Goal: Task Accomplishment & Management: Use online tool/utility

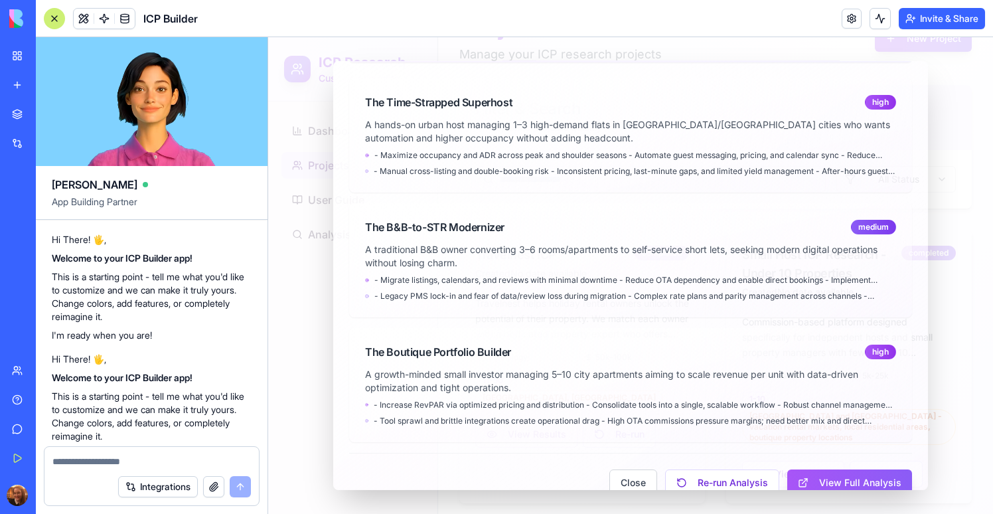
scroll to position [28328, 0]
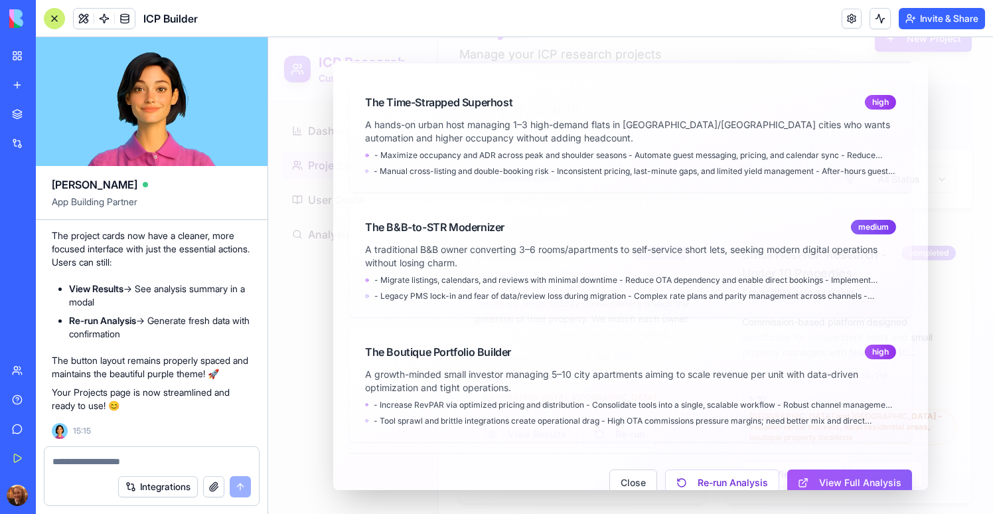
click at [320, 241] on div at bounding box center [630, 275] width 725 height 477
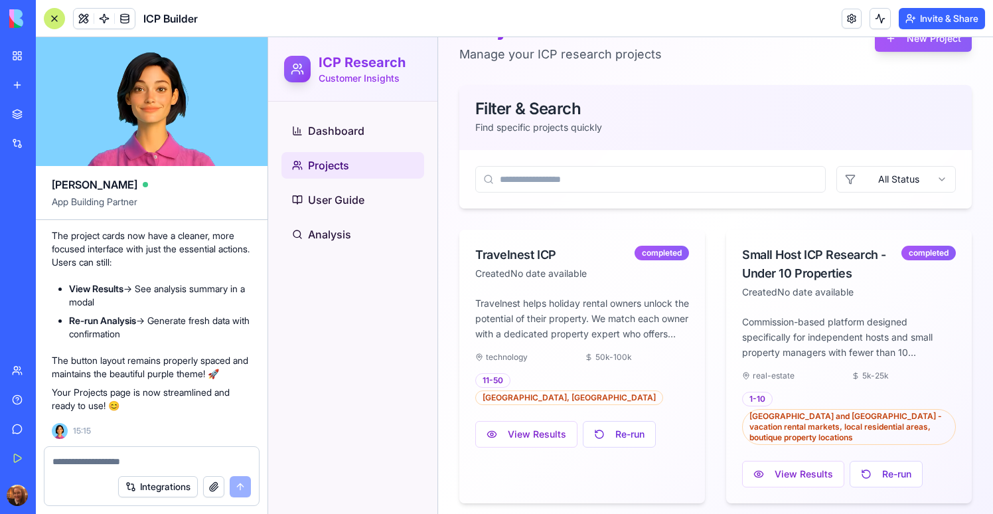
click at [141, 461] on textarea at bounding box center [151, 461] width 198 height 13
type textarea "*"
paste textarea "****"
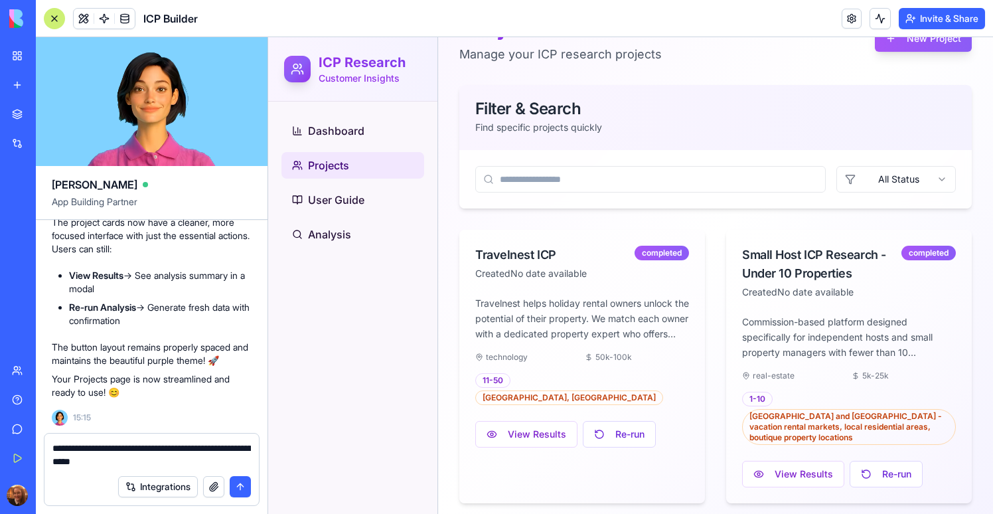
type textarea "**********"
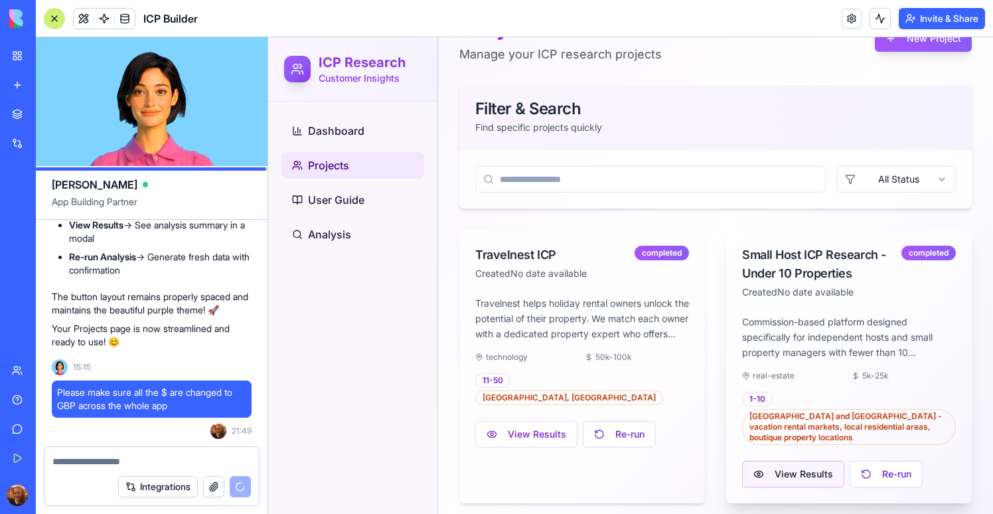
click at [778, 470] on button "View Results" at bounding box center [793, 474] width 102 height 27
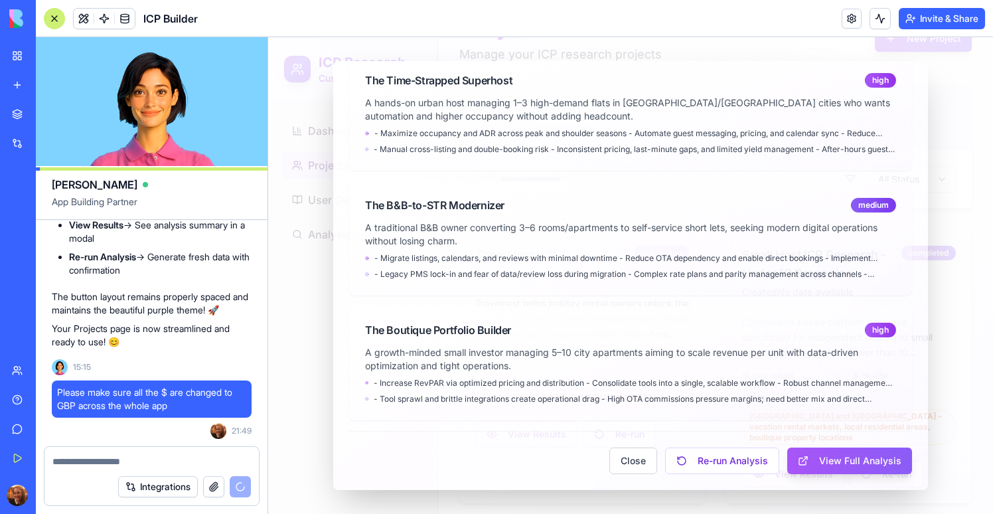
scroll to position [0, 0]
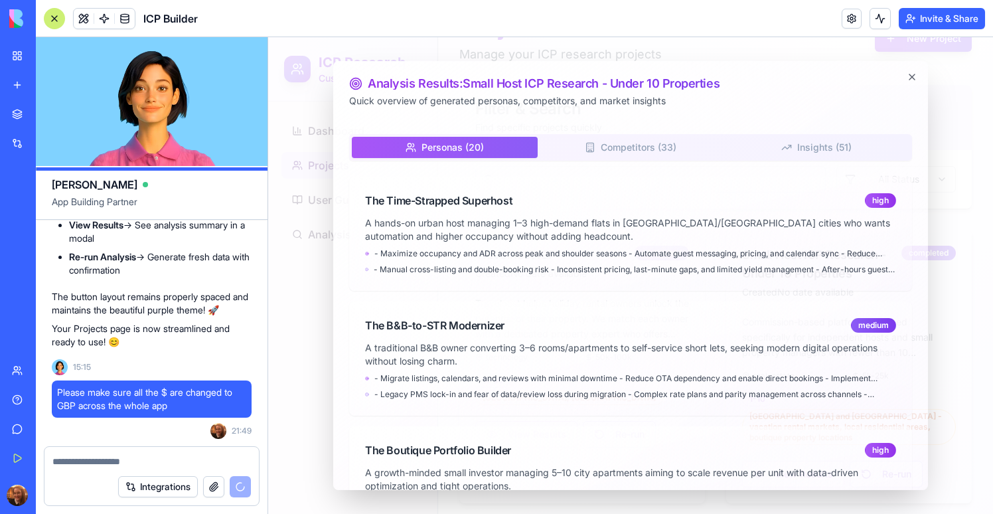
click at [970, 328] on div at bounding box center [630, 275] width 725 height 477
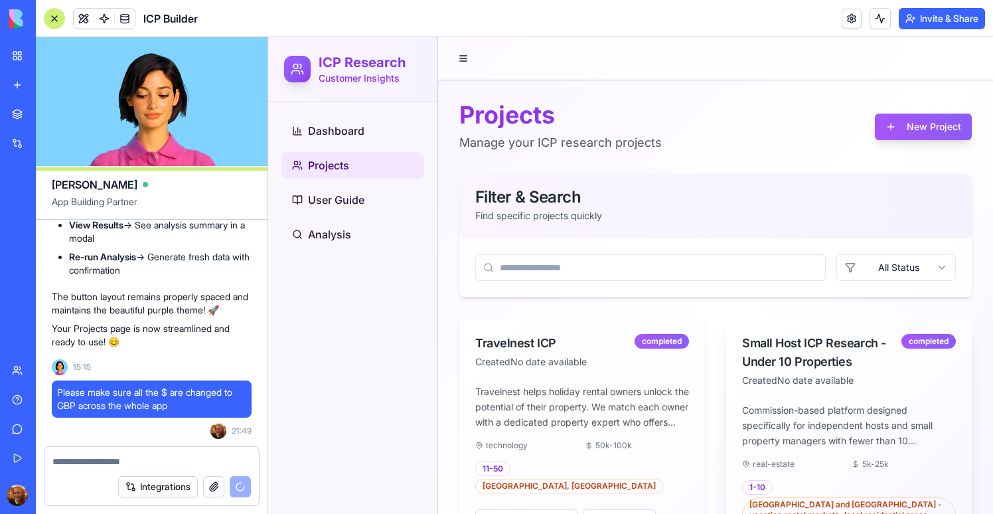
scroll to position [88, 0]
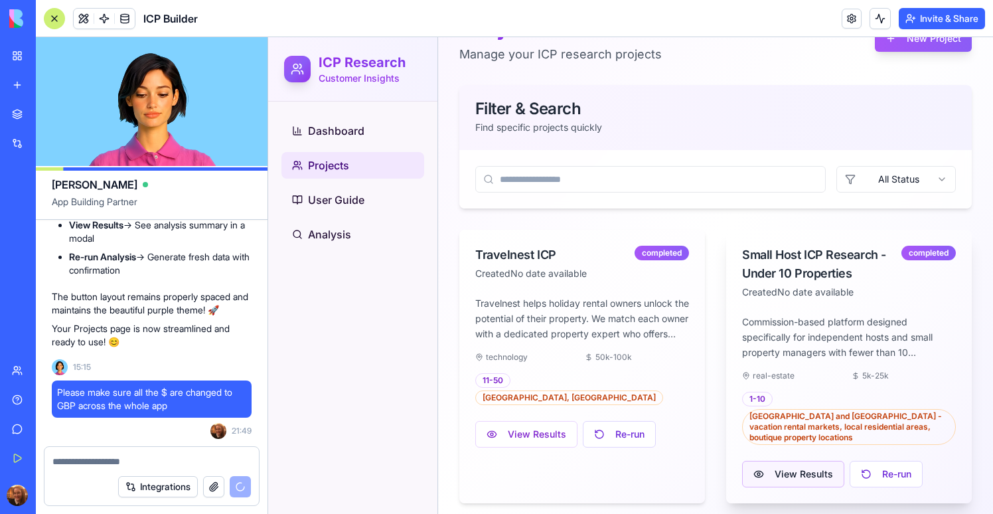
click at [813, 461] on button "View Results" at bounding box center [793, 474] width 102 height 27
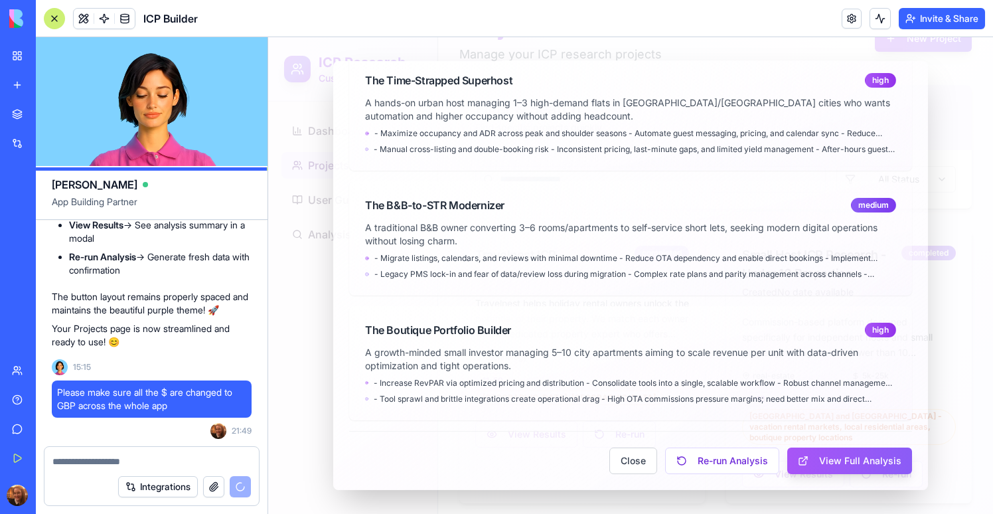
scroll to position [0, 0]
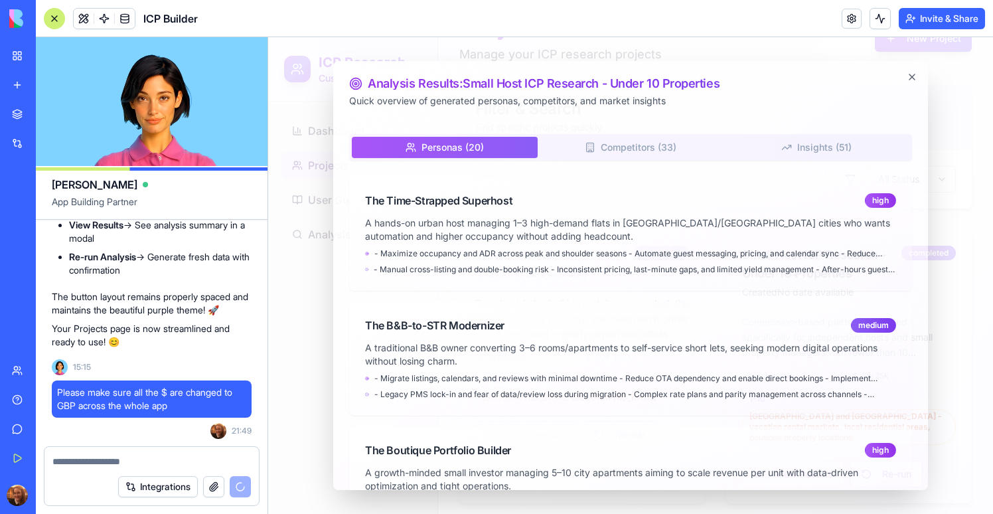
click at [462, 145] on button "Personas ( 20 )" at bounding box center [445, 147] width 186 height 21
click at [311, 138] on div at bounding box center [630, 275] width 725 height 477
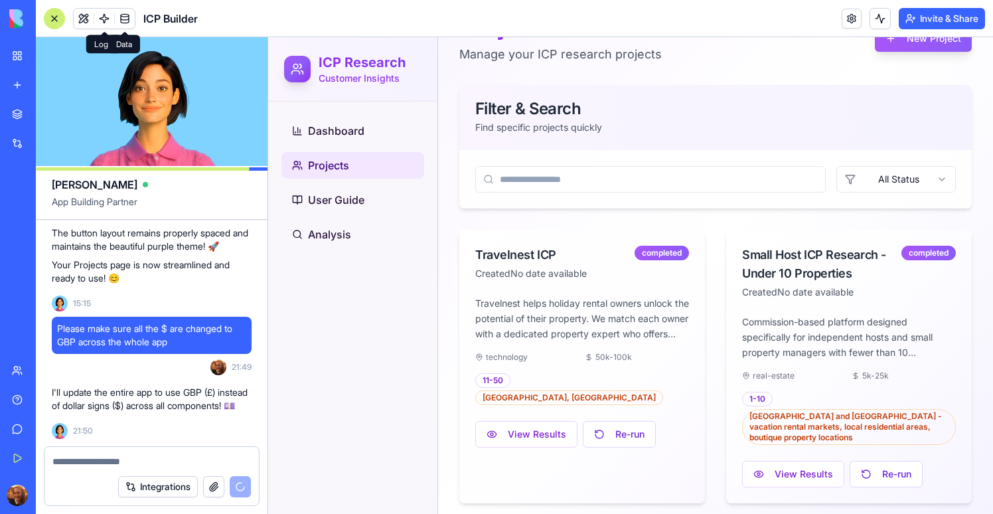
scroll to position [28493, 0]
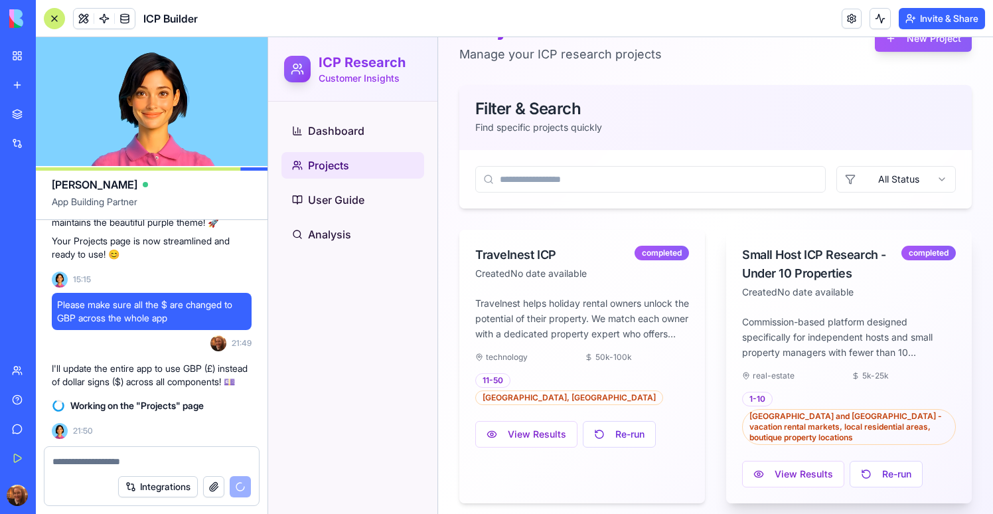
click at [765, 455] on div "View Results Re-run" at bounding box center [849, 471] width 214 height 32
click at [771, 461] on button "View Results" at bounding box center [793, 474] width 102 height 27
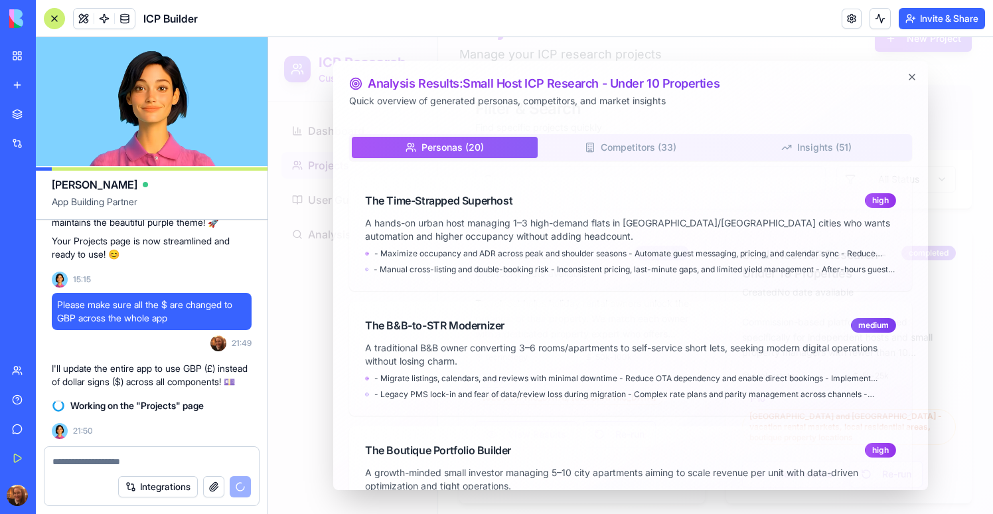
click at [702, 270] on span "- Manual cross-listing and double-booking risk - Inconsistent pricing, last-min…" at bounding box center [635, 269] width 522 height 11
click at [408, 138] on button "Personas ( 20 )" at bounding box center [445, 147] width 186 height 21
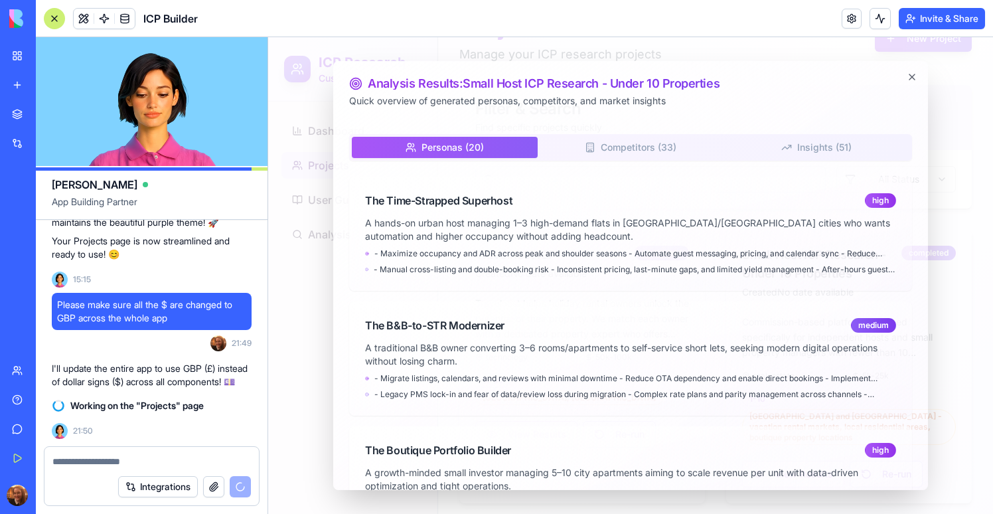
scroll to position [120, 0]
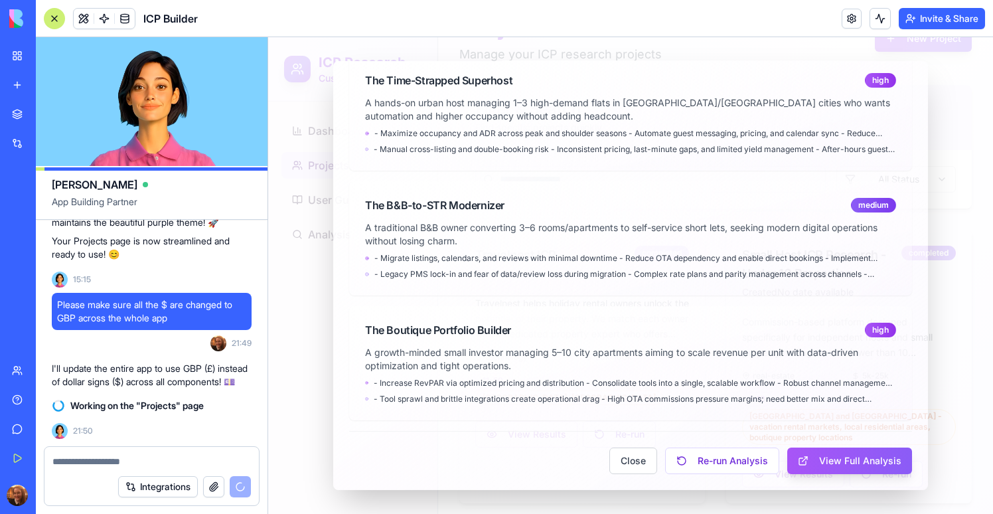
click at [472, 362] on p "A growth-minded small investor managing 5–10 city apartments aiming to scale re…" at bounding box center [630, 359] width 531 height 27
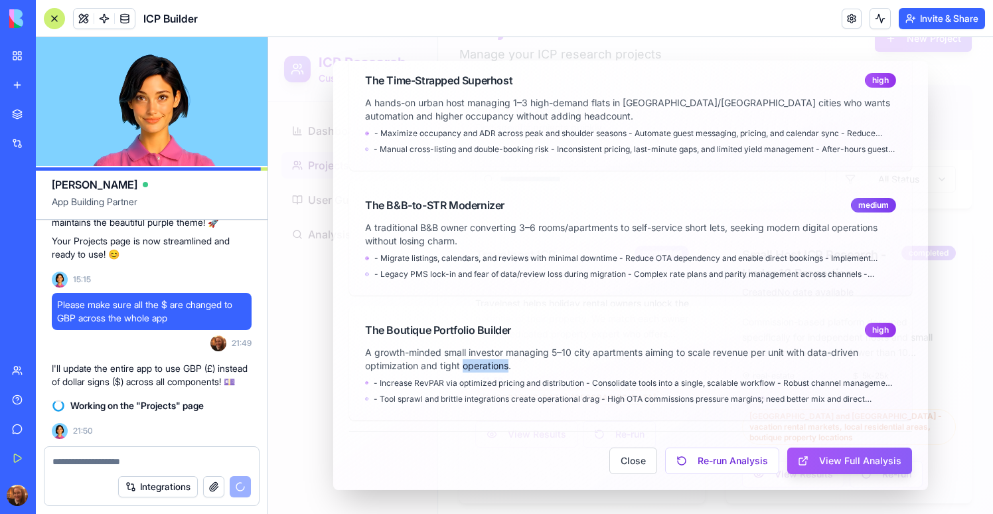
click at [472, 362] on p "A growth-minded small investor managing 5–10 city apartments aiming to scale re…" at bounding box center [630, 359] width 531 height 27
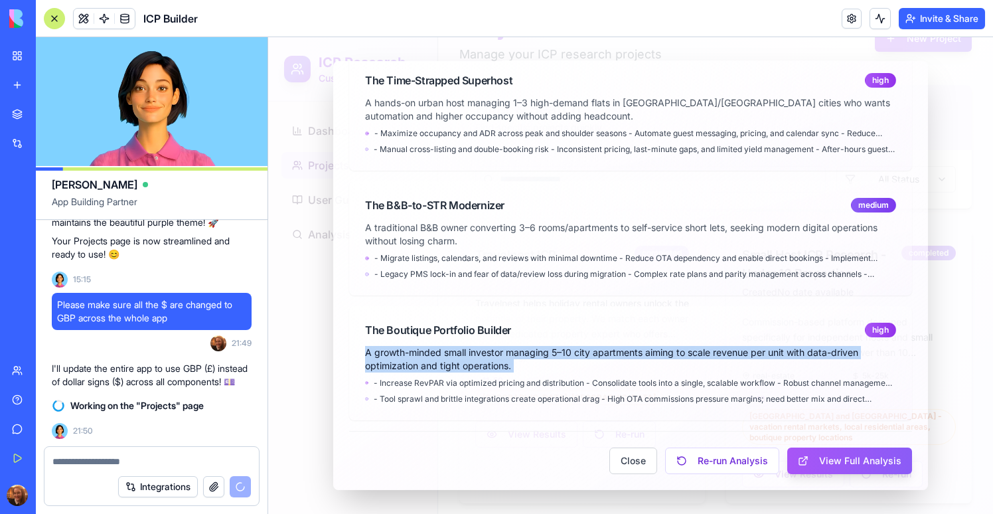
click at [472, 362] on p "A growth-minded small investor managing 5–10 city apartments aiming to scale re…" at bounding box center [630, 359] width 531 height 27
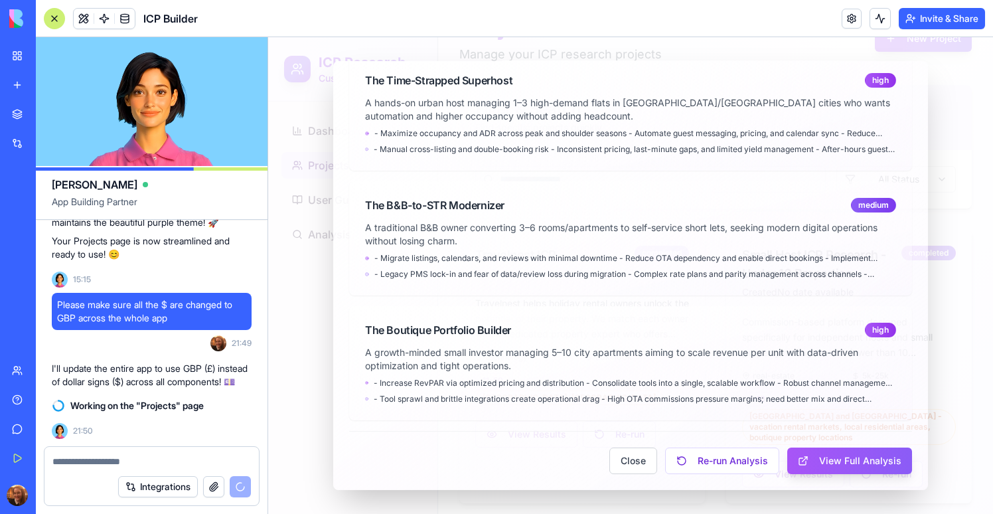
click at [453, 323] on div "The Boutique Portfolio Builder" at bounding box center [438, 330] width 146 height 16
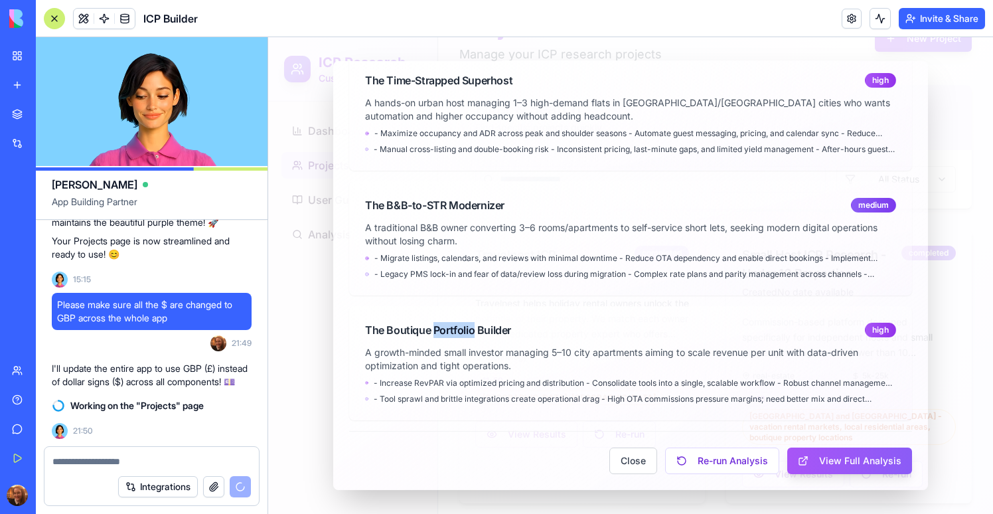
click at [453, 323] on div "The Boutique Portfolio Builder" at bounding box center [438, 330] width 146 height 16
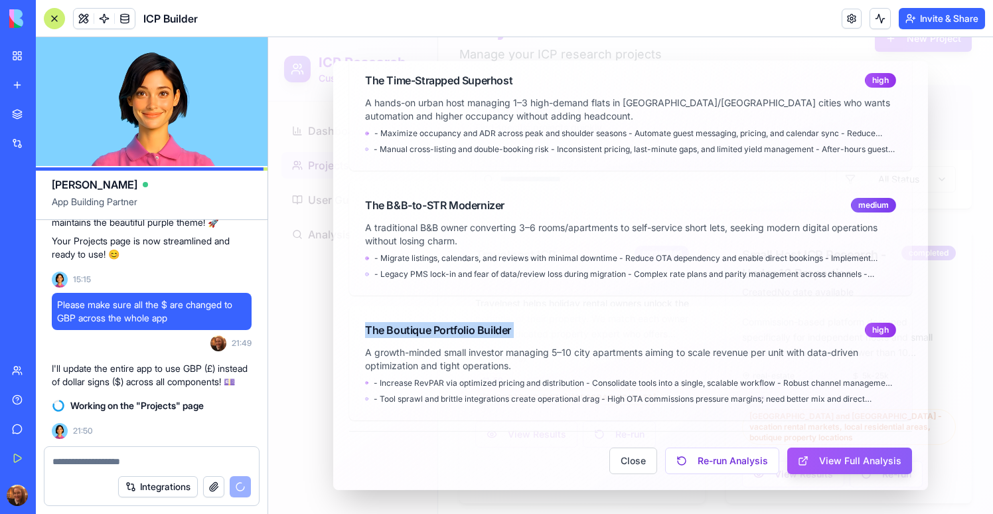
click at [453, 323] on div "The Boutique Portfolio Builder" at bounding box center [438, 330] width 146 height 16
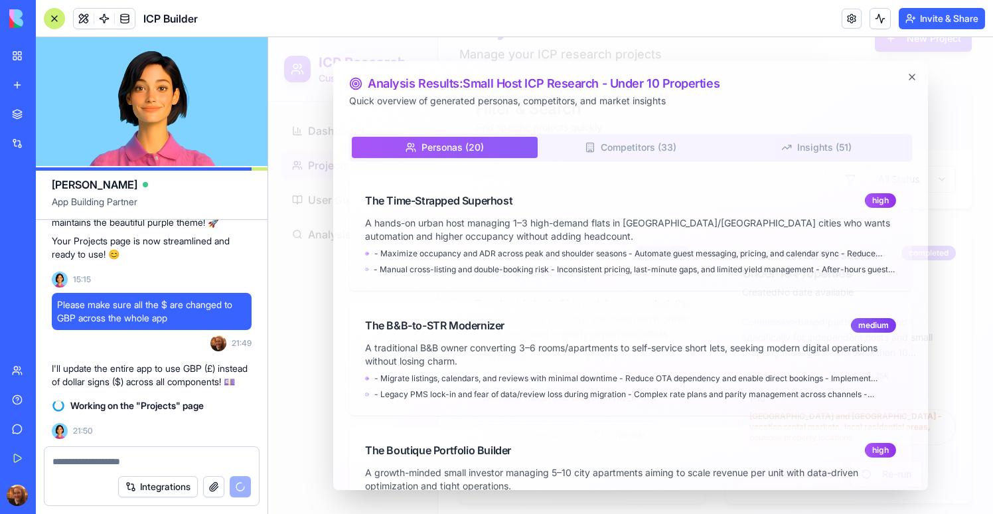
click at [312, 343] on div at bounding box center [630, 275] width 725 height 477
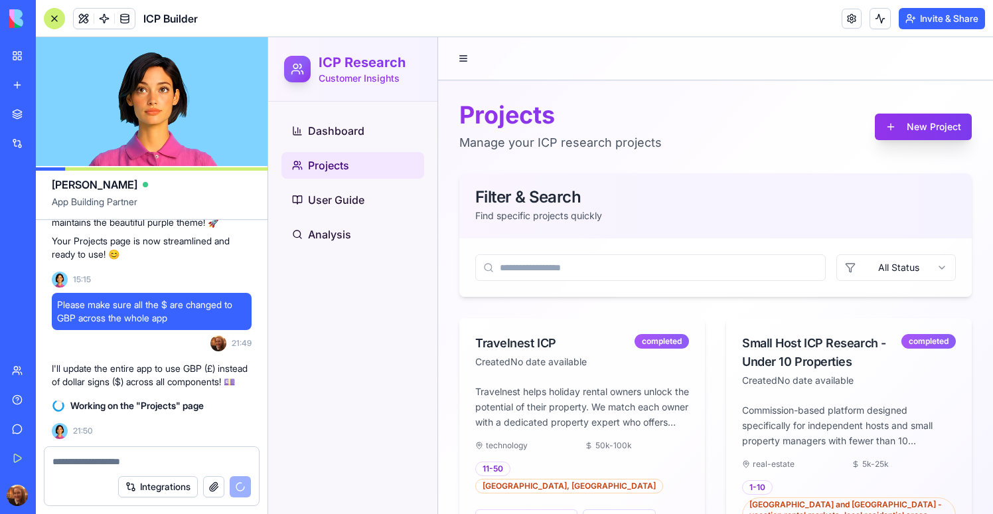
click at [921, 132] on button "New Project" at bounding box center [923, 127] width 97 height 27
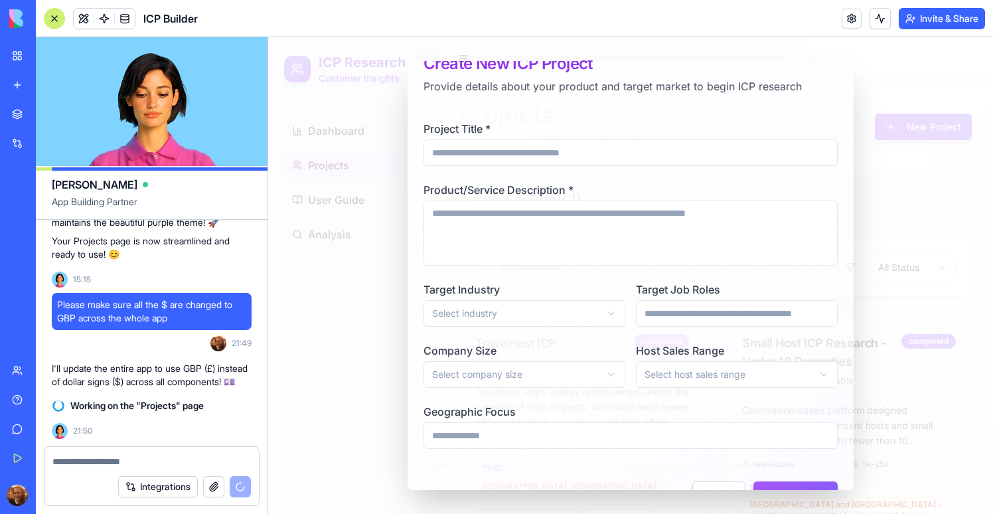
scroll to position [8, 0]
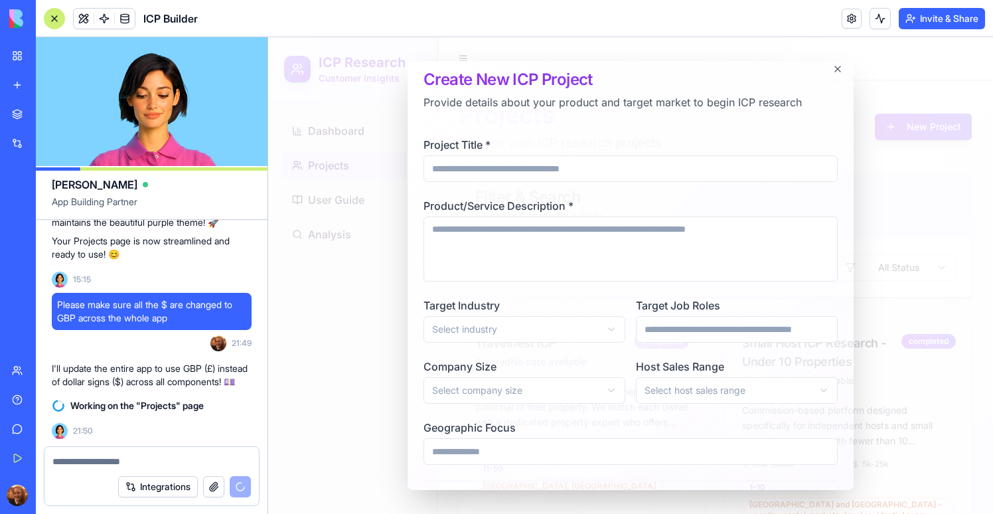
click at [521, 171] on input "Project Title *" at bounding box center [631, 168] width 414 height 27
click at [880, 269] on div at bounding box center [630, 275] width 725 height 477
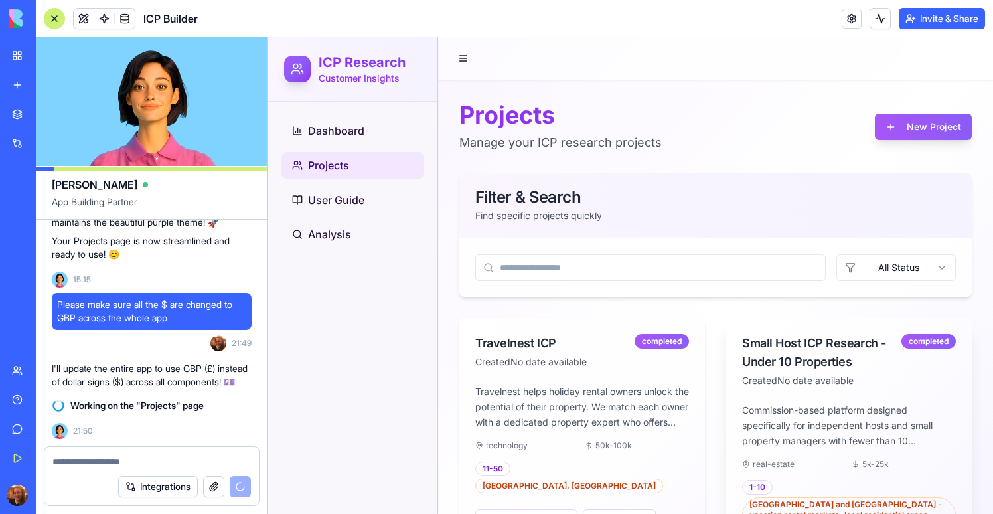
click at [818, 343] on div "Small Host ICP Research - Under 10 Properties" at bounding box center [821, 352] width 159 height 37
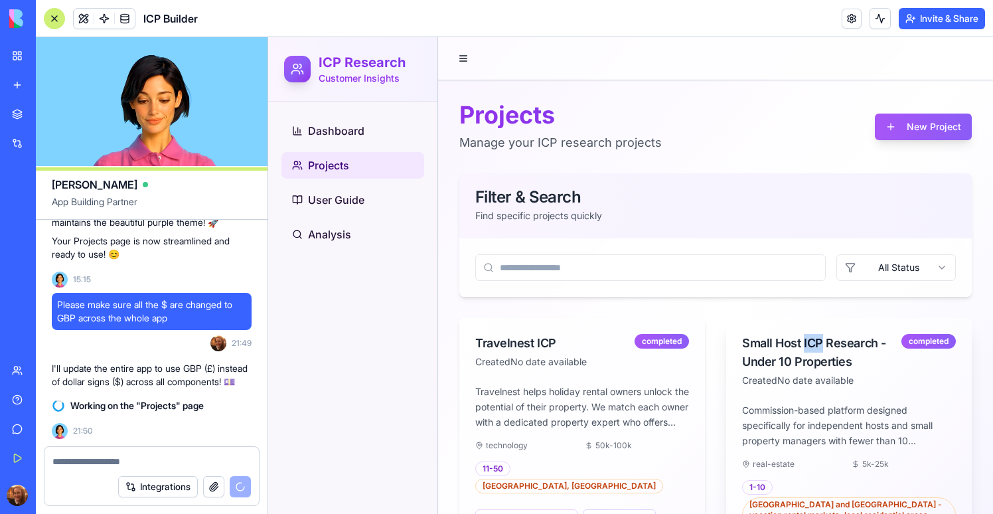
click at [818, 343] on div "Small Host ICP Research - Under 10 Properties" at bounding box center [821, 352] width 159 height 37
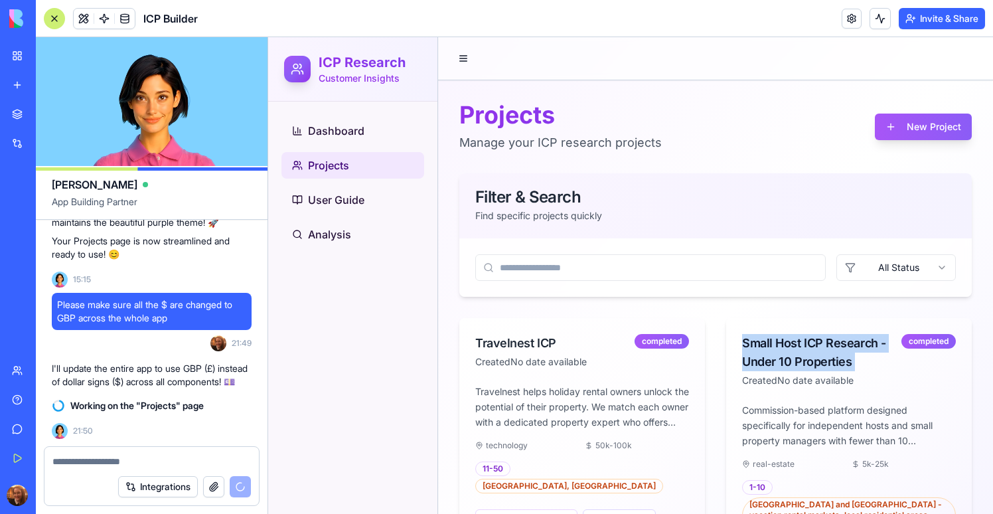
copy div "Small Host ICP Research - Under 10 Properties"
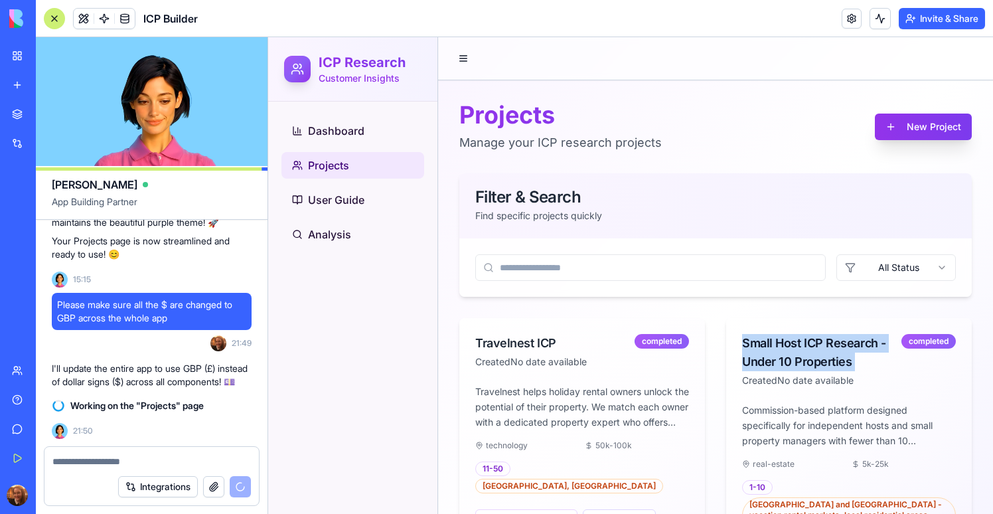
click at [946, 120] on button "New Project" at bounding box center [923, 127] width 97 height 27
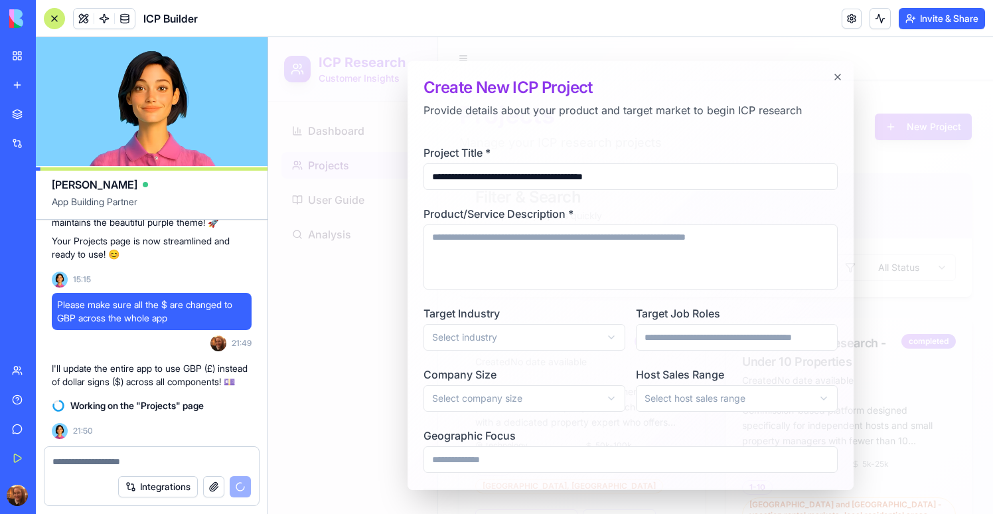
type input "**********"
click at [415, 352] on div "**********" at bounding box center [631, 275] width 446 height 429
click at [308, 283] on div at bounding box center [630, 275] width 725 height 477
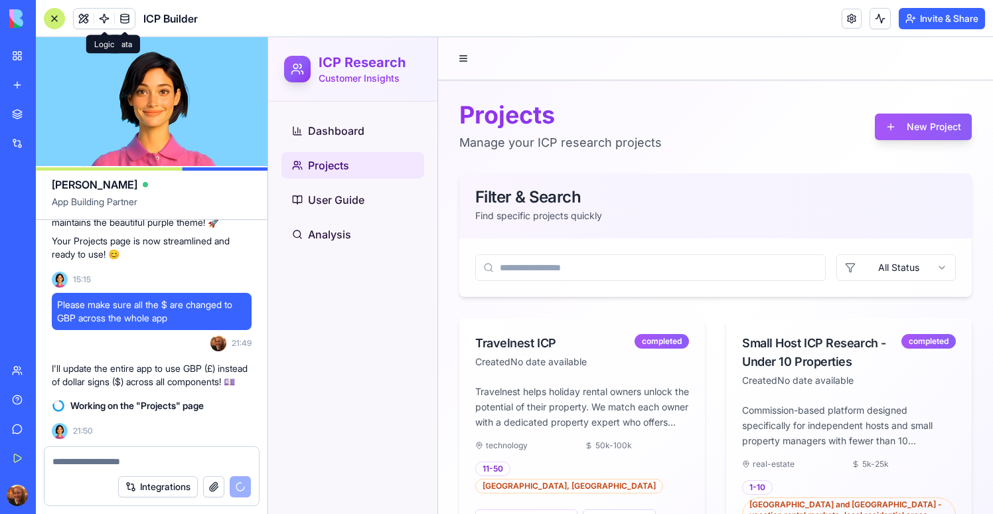
click at [108, 15] on span at bounding box center [104, 18] width 37 height 37
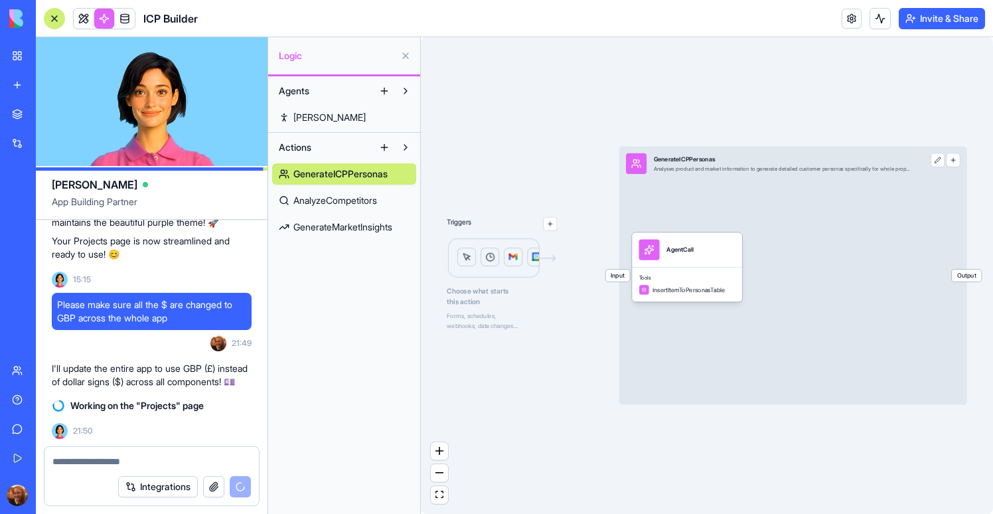
click at [339, 173] on span "GenerateICPPersonas" at bounding box center [340, 173] width 94 height 13
click at [688, 270] on div "Tools InsertItemToPersonasTable" at bounding box center [687, 284] width 110 height 35
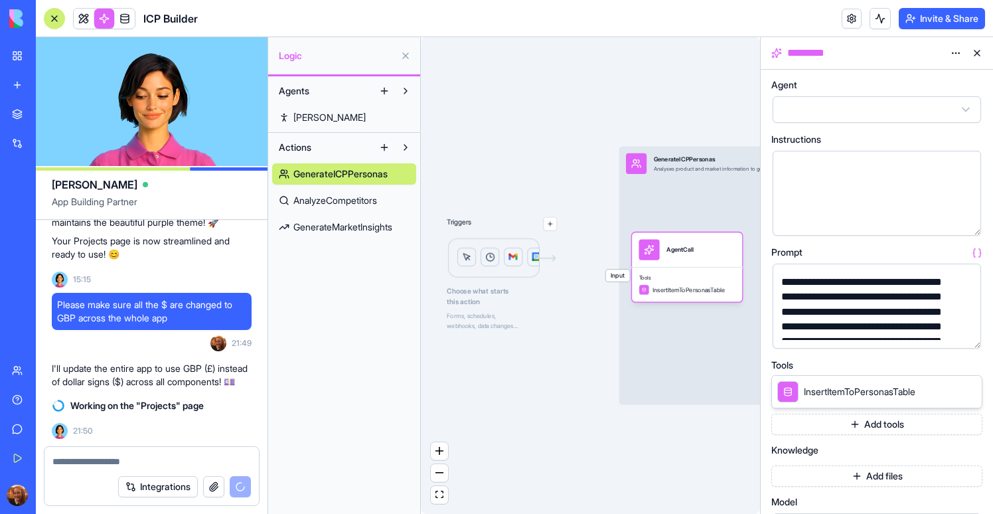
scroll to position [18, 0]
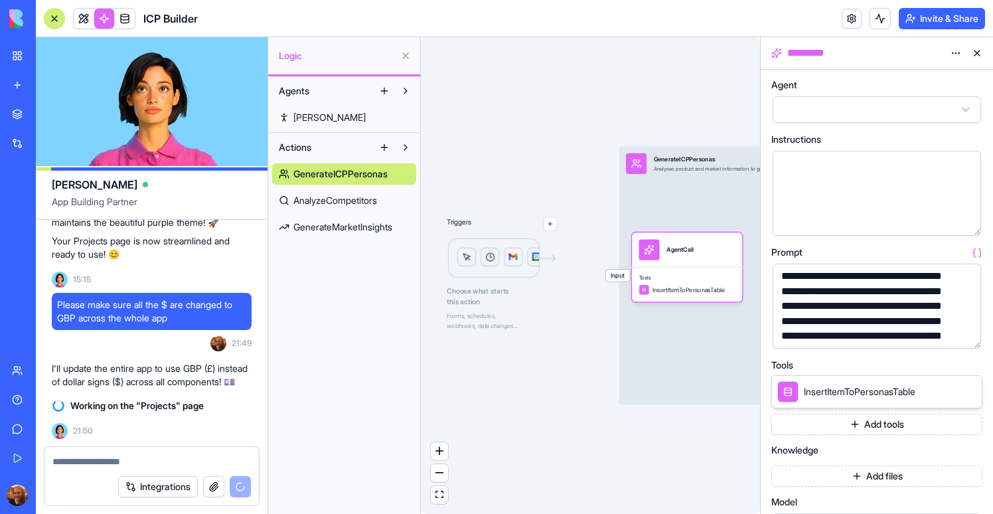
click at [971, 338] on button "button" at bounding box center [967, 335] width 21 height 21
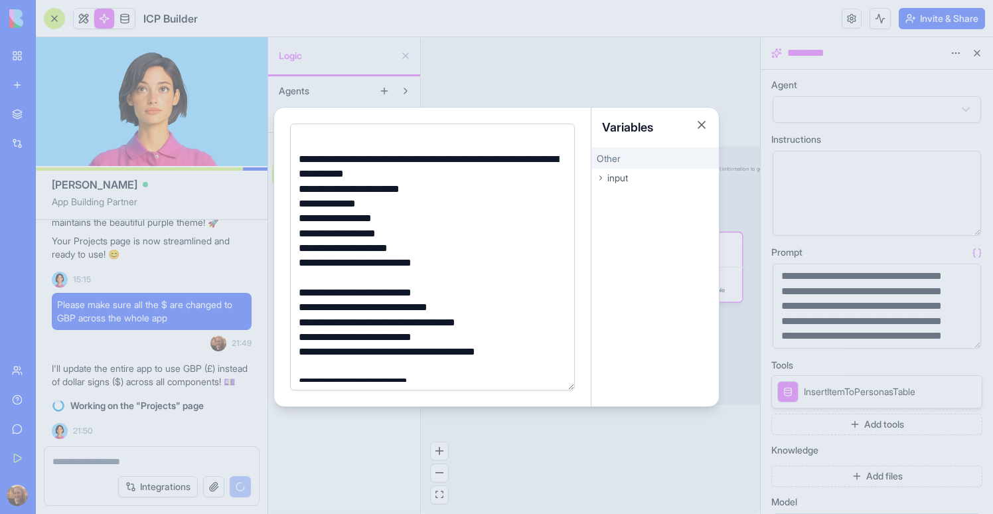
scroll to position [100, 0]
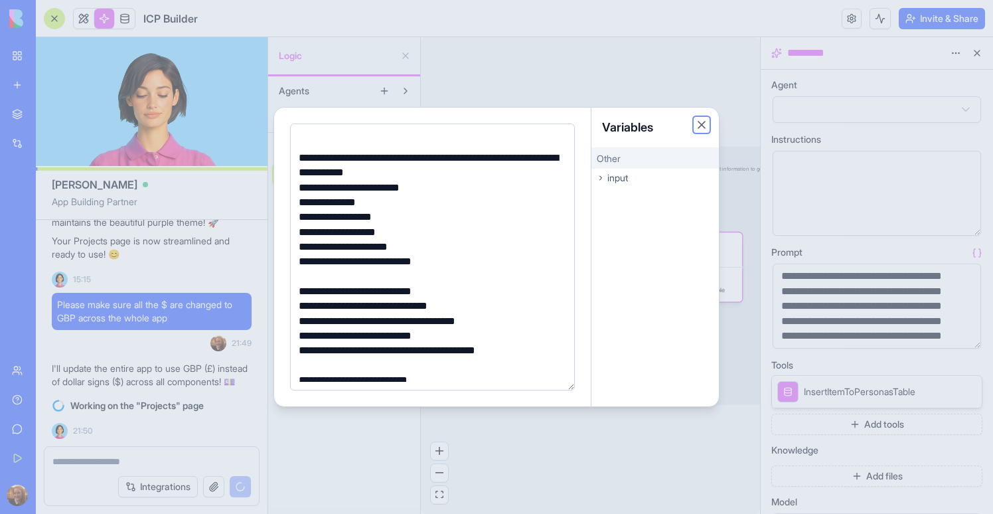
click at [701, 125] on button "Close" at bounding box center [701, 124] width 13 height 13
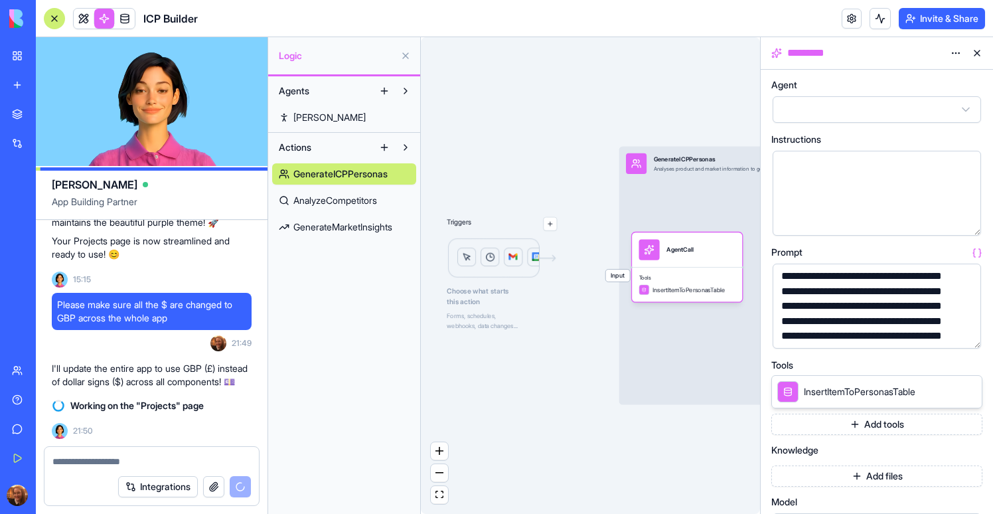
click at [980, 51] on button at bounding box center [977, 52] width 21 height 21
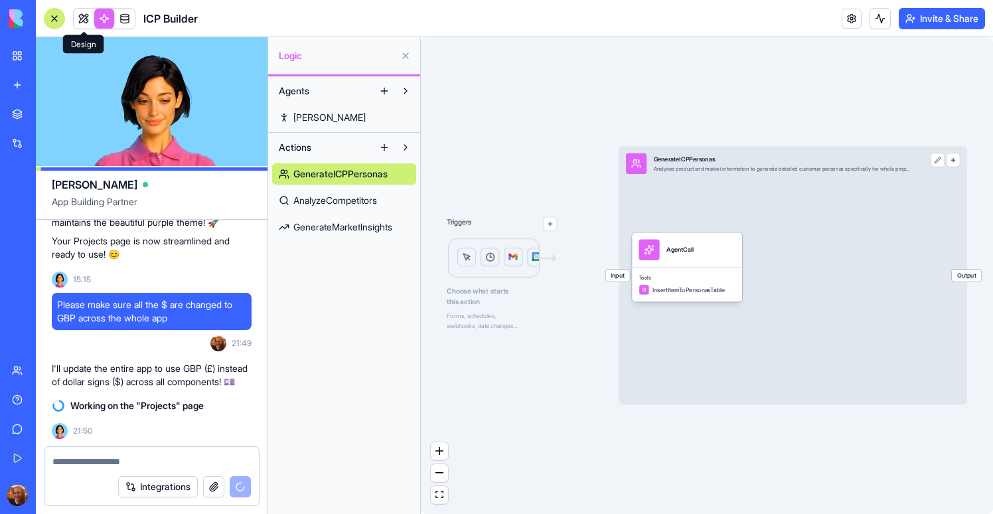
click at [83, 19] on link at bounding box center [84, 19] width 20 height 20
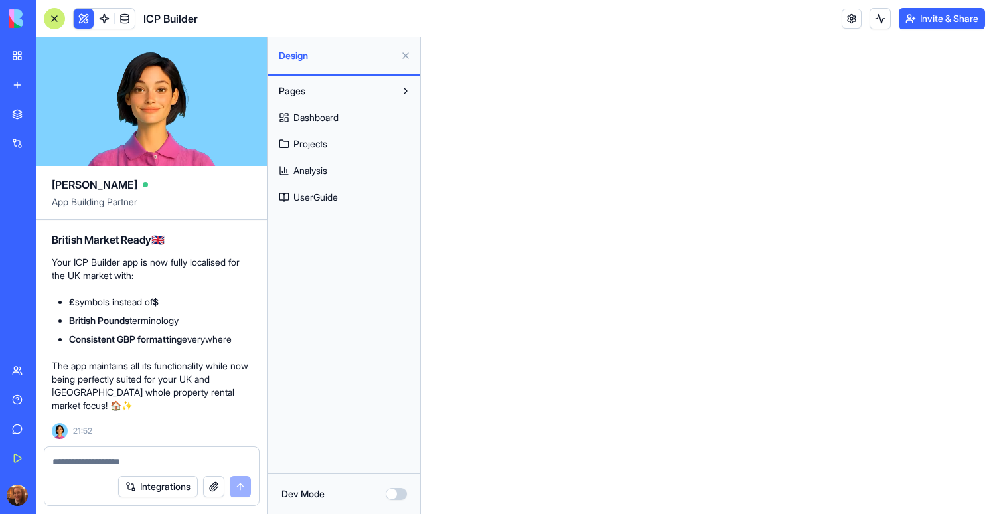
scroll to position [29234, 0]
click at [346, 113] on link "Dashboard" at bounding box center [344, 117] width 144 height 21
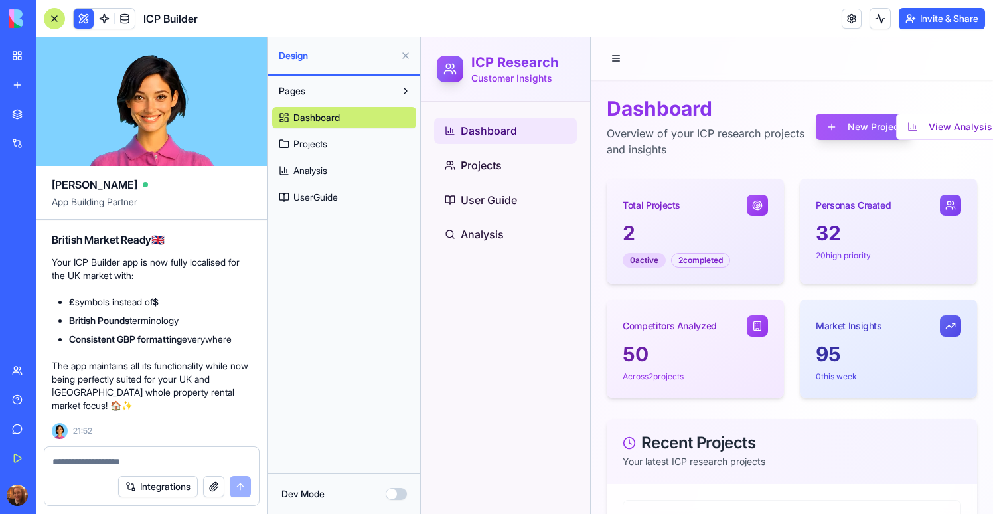
click at [404, 59] on button at bounding box center [405, 55] width 21 height 21
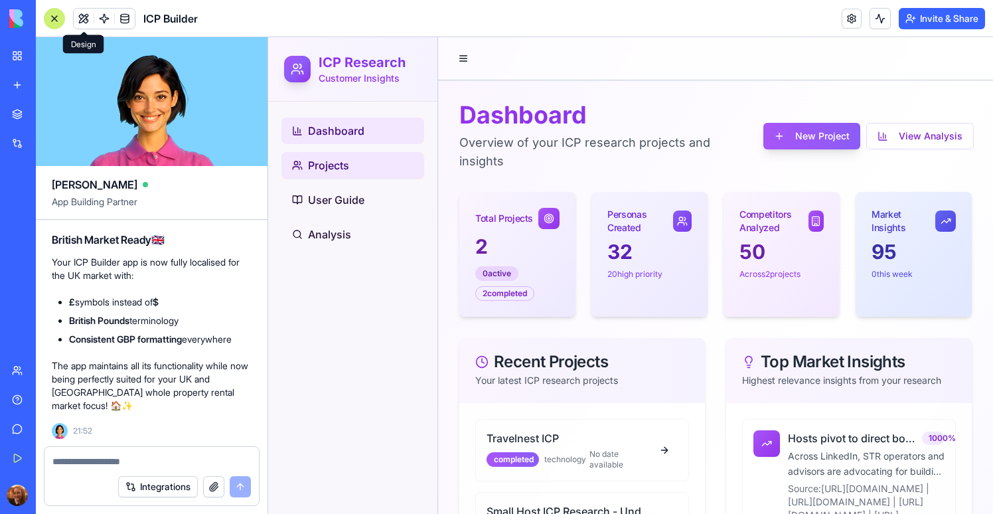
click at [377, 165] on link "Projects" at bounding box center [352, 165] width 143 height 27
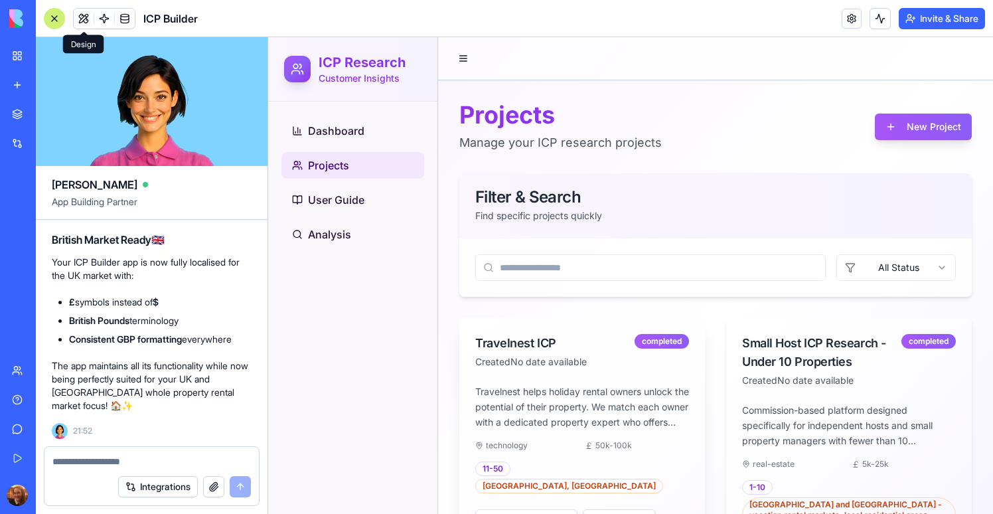
scroll to position [88, 0]
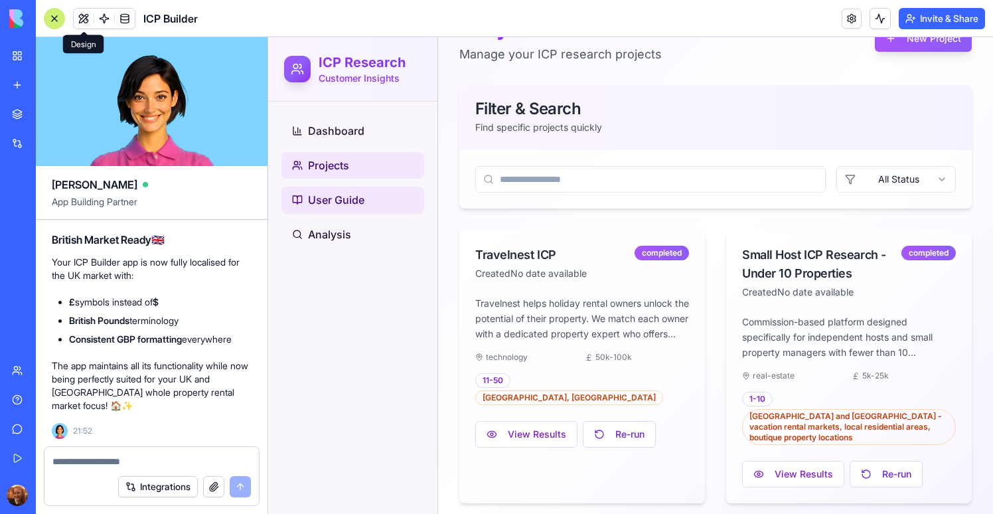
click at [342, 208] on link "User Guide" at bounding box center [352, 200] width 143 height 27
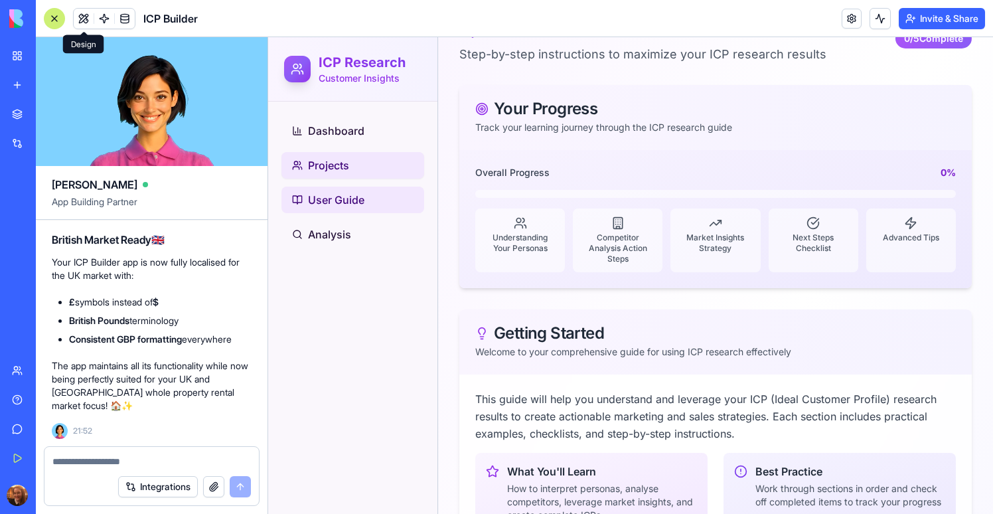
click at [341, 175] on link "Projects" at bounding box center [352, 165] width 143 height 27
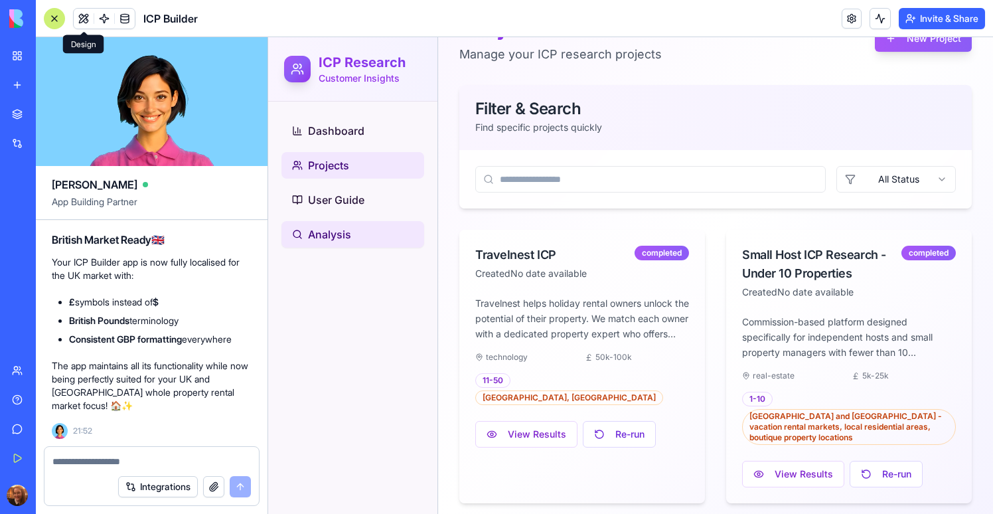
click at [331, 225] on link "Analysis" at bounding box center [352, 234] width 143 height 27
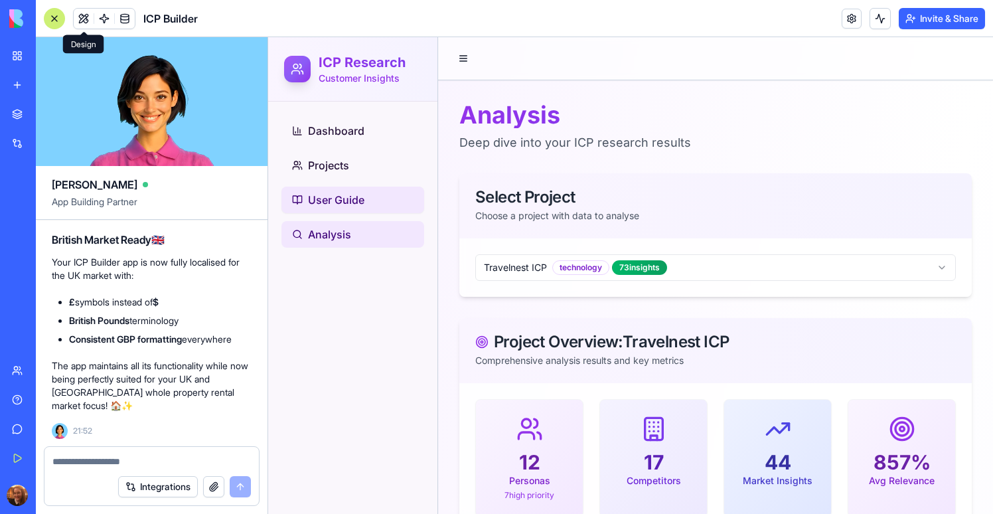
click at [370, 193] on link "User Guide" at bounding box center [352, 200] width 143 height 27
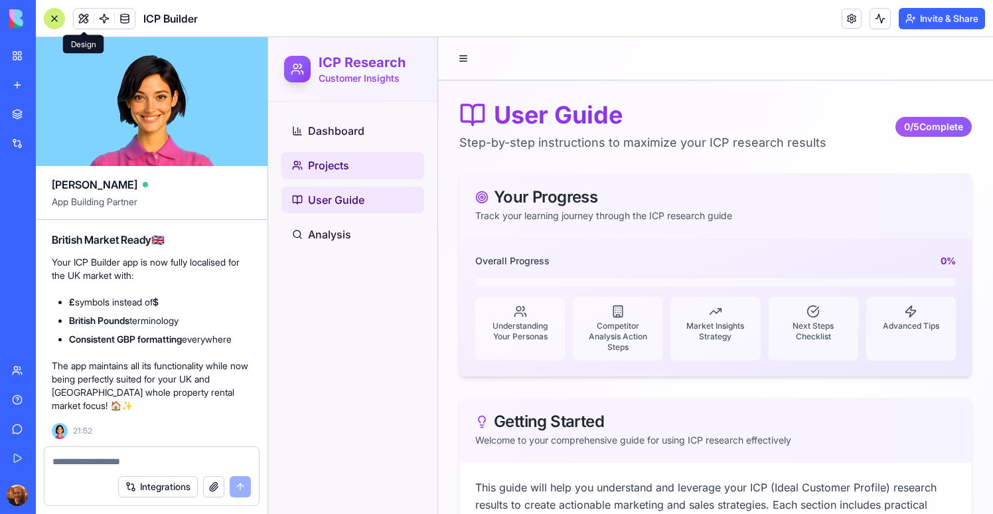
click at [337, 163] on span "Projects" at bounding box center [328, 165] width 41 height 16
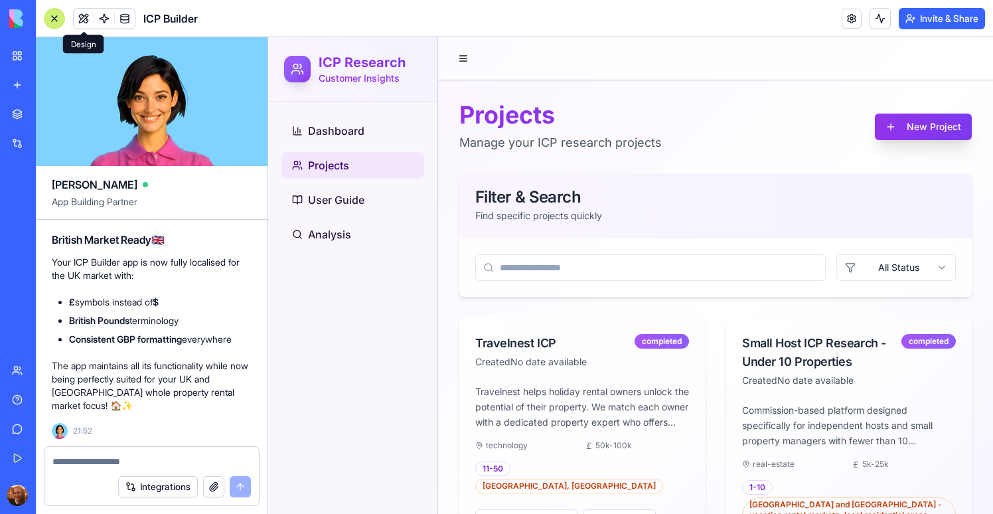
click at [907, 134] on button "New Project" at bounding box center [923, 127] width 97 height 27
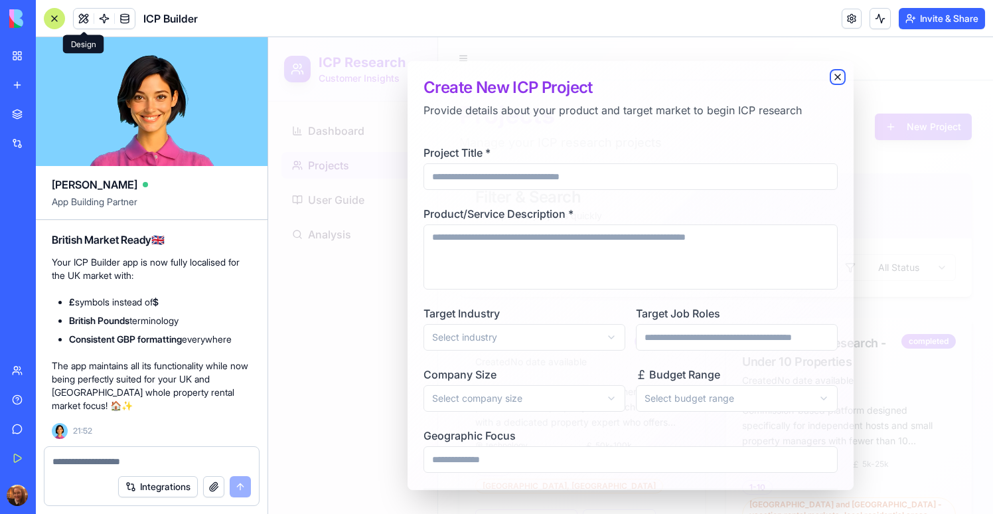
click at [837, 74] on icon "button" at bounding box center [837, 77] width 11 height 11
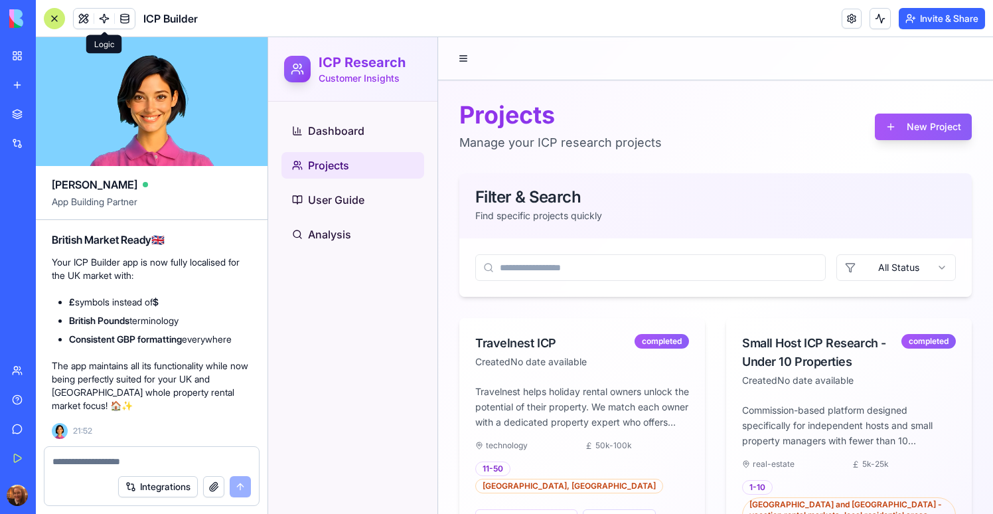
click at [110, 11] on span at bounding box center [104, 18] width 37 height 37
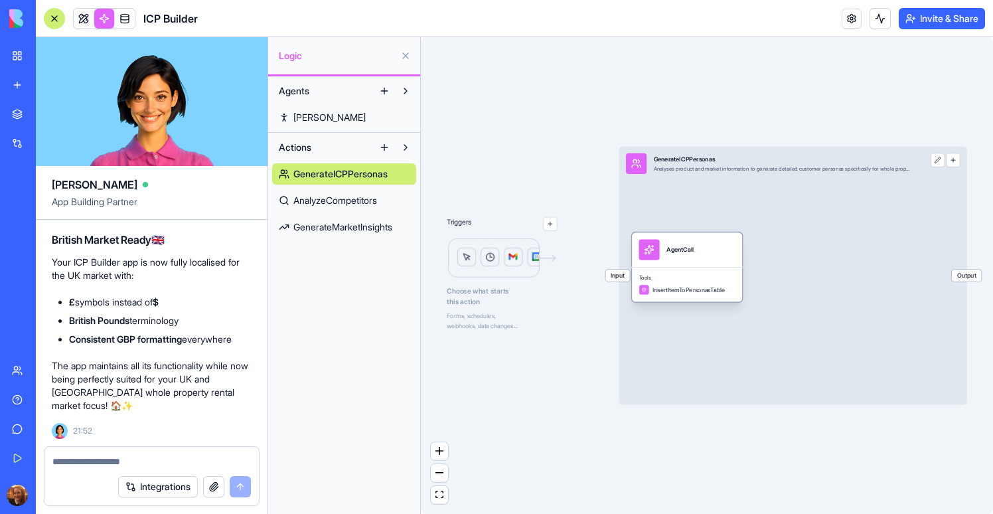
click at [710, 269] on div "Tools InsertItemToPersonasTable" at bounding box center [687, 284] width 110 height 35
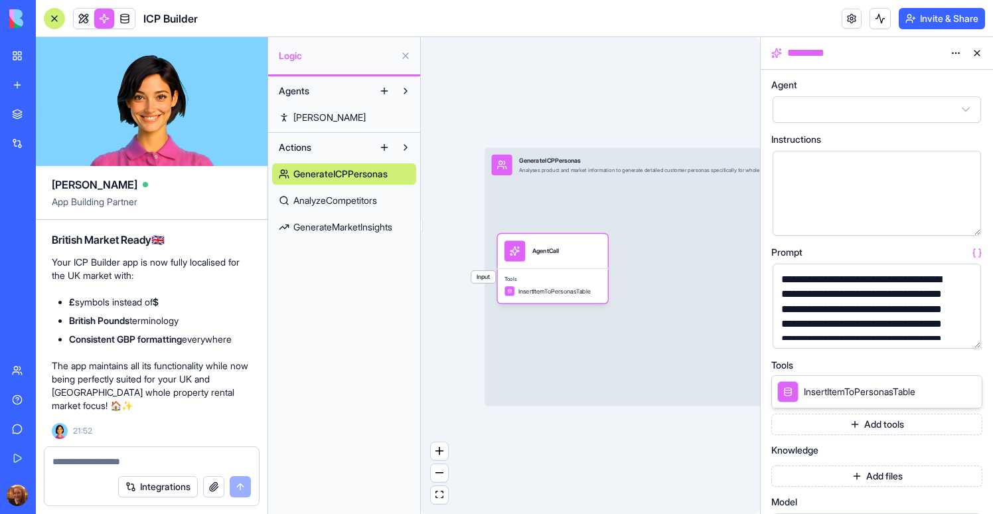
click at [966, 329] on button "button" at bounding box center [967, 335] width 21 height 21
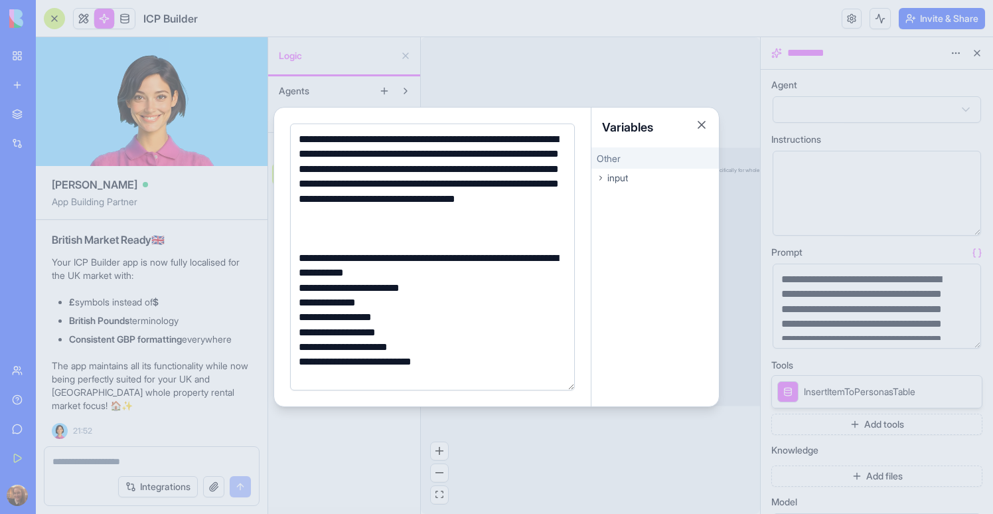
click at [445, 66] on div at bounding box center [496, 257] width 993 height 514
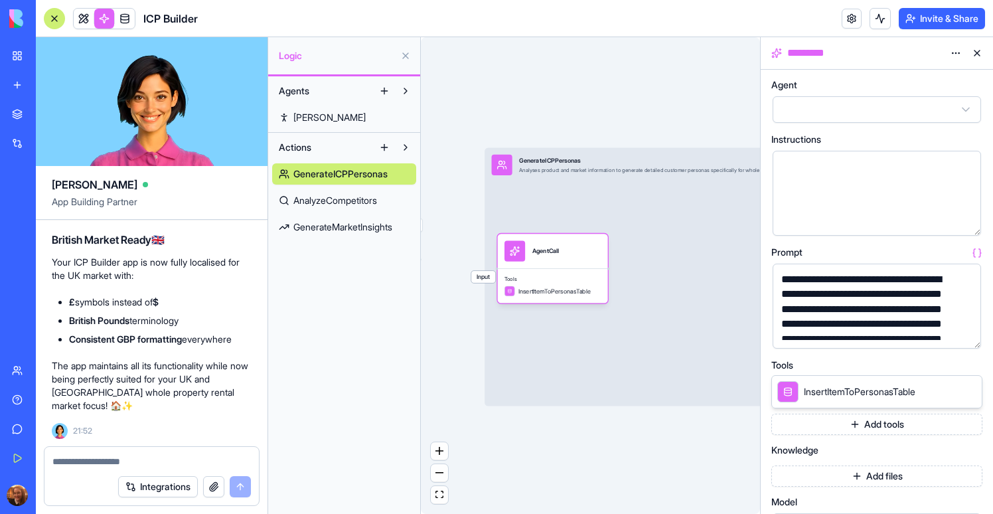
click at [51, 17] on div at bounding box center [54, 18] width 21 height 21
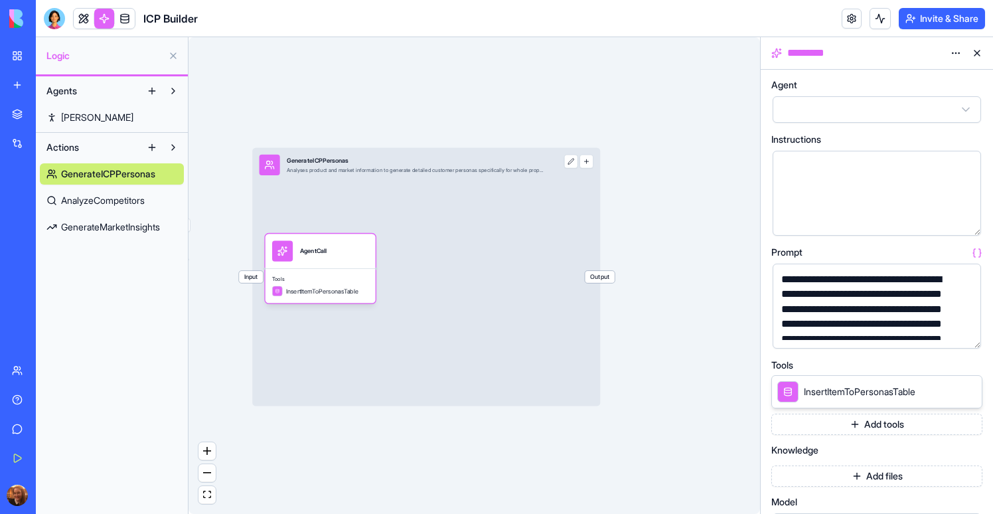
click at [963, 339] on button "button" at bounding box center [967, 335] width 21 height 21
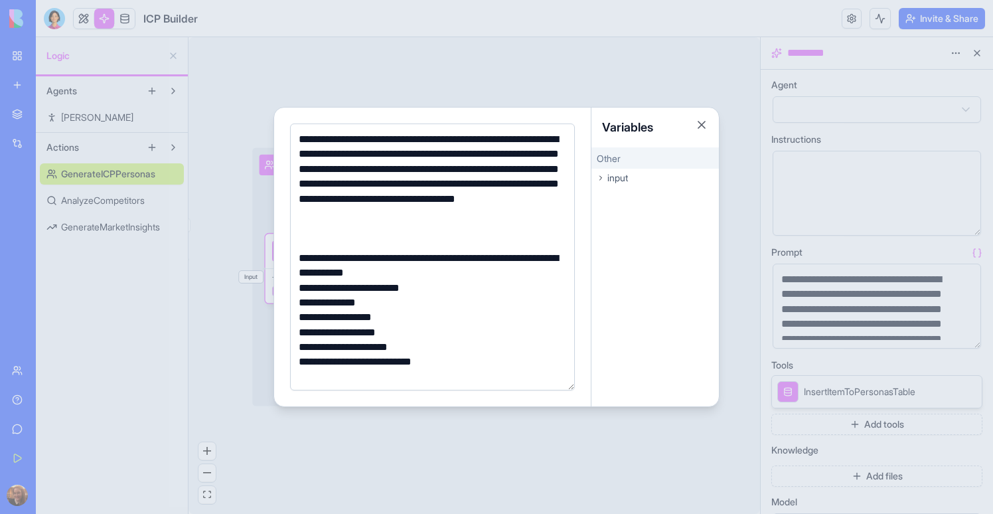
click at [223, 408] on div at bounding box center [496, 257] width 993 height 514
